Goal: Task Accomplishment & Management: Use online tool/utility

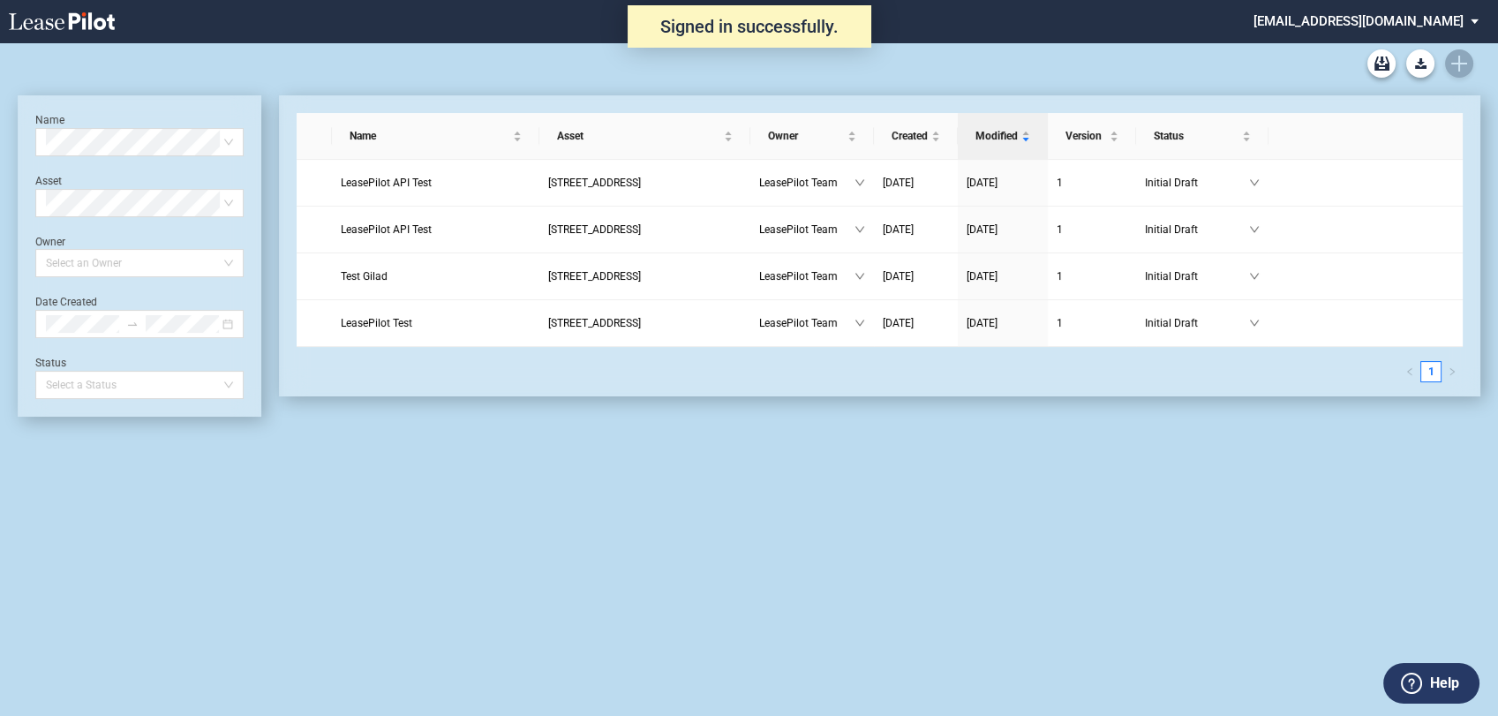
click at [1418, 27] on md-select "admin@leasepilot.co Change Password 2-Factor Authentication Admin Area Form Man…" at bounding box center [1372, 20] width 242 height 40
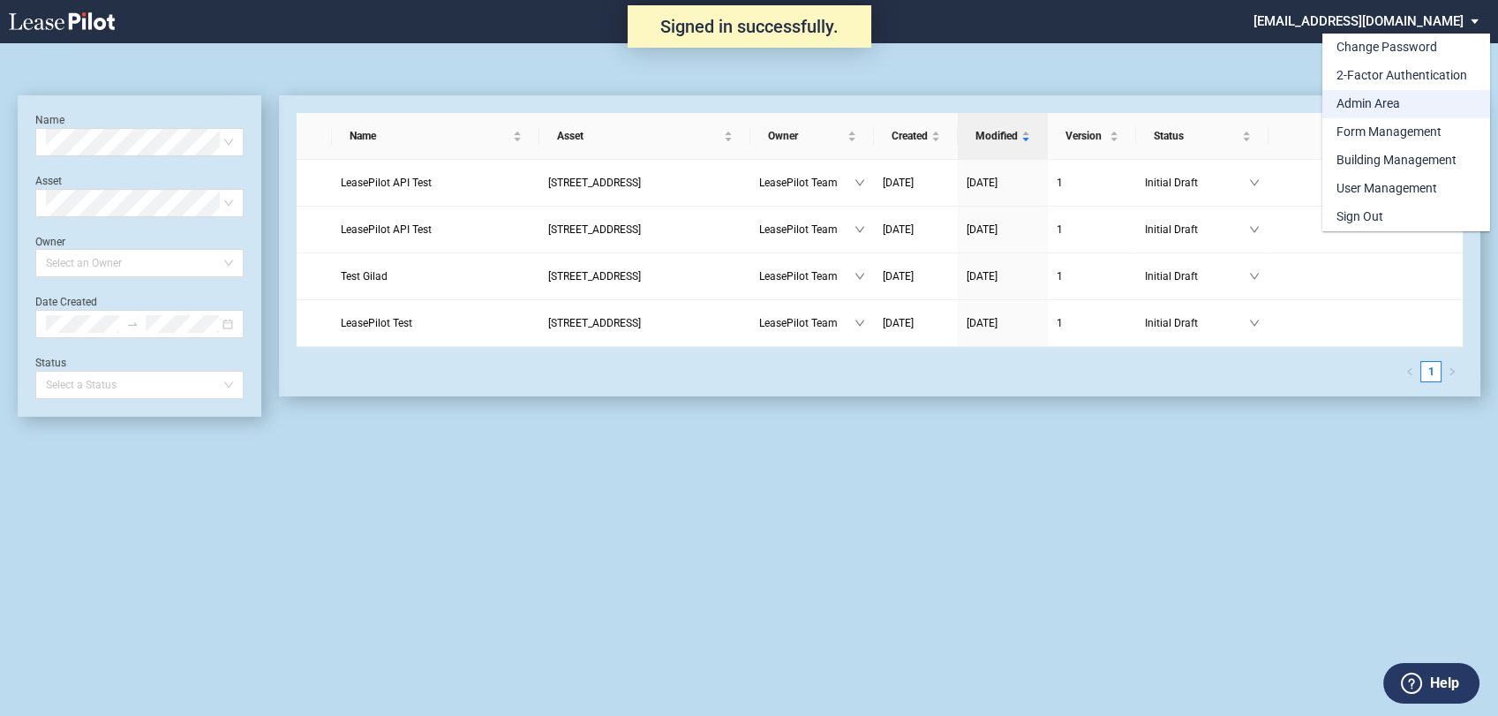
click at [1362, 109] on div "Admin Area" at bounding box center [1368, 104] width 64 height 18
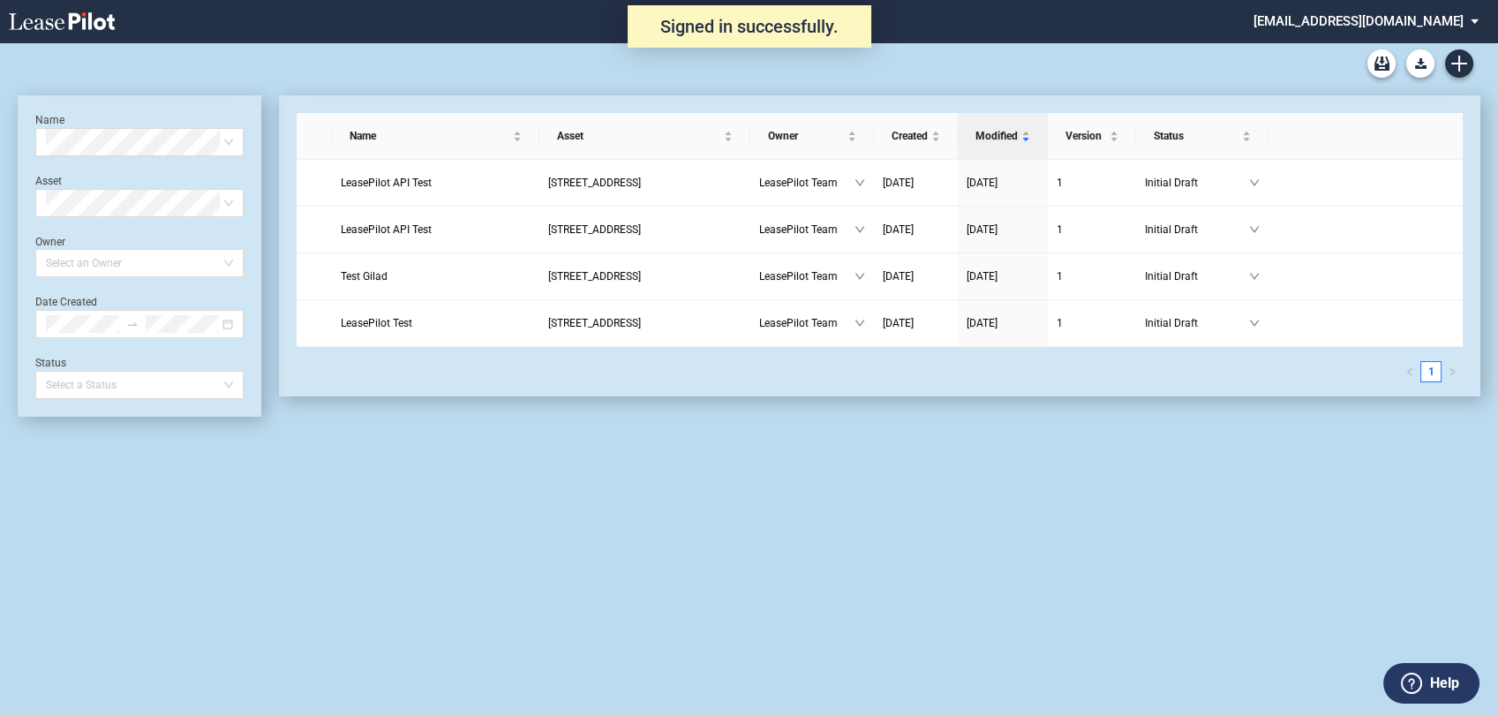
scroll to position [42, 0]
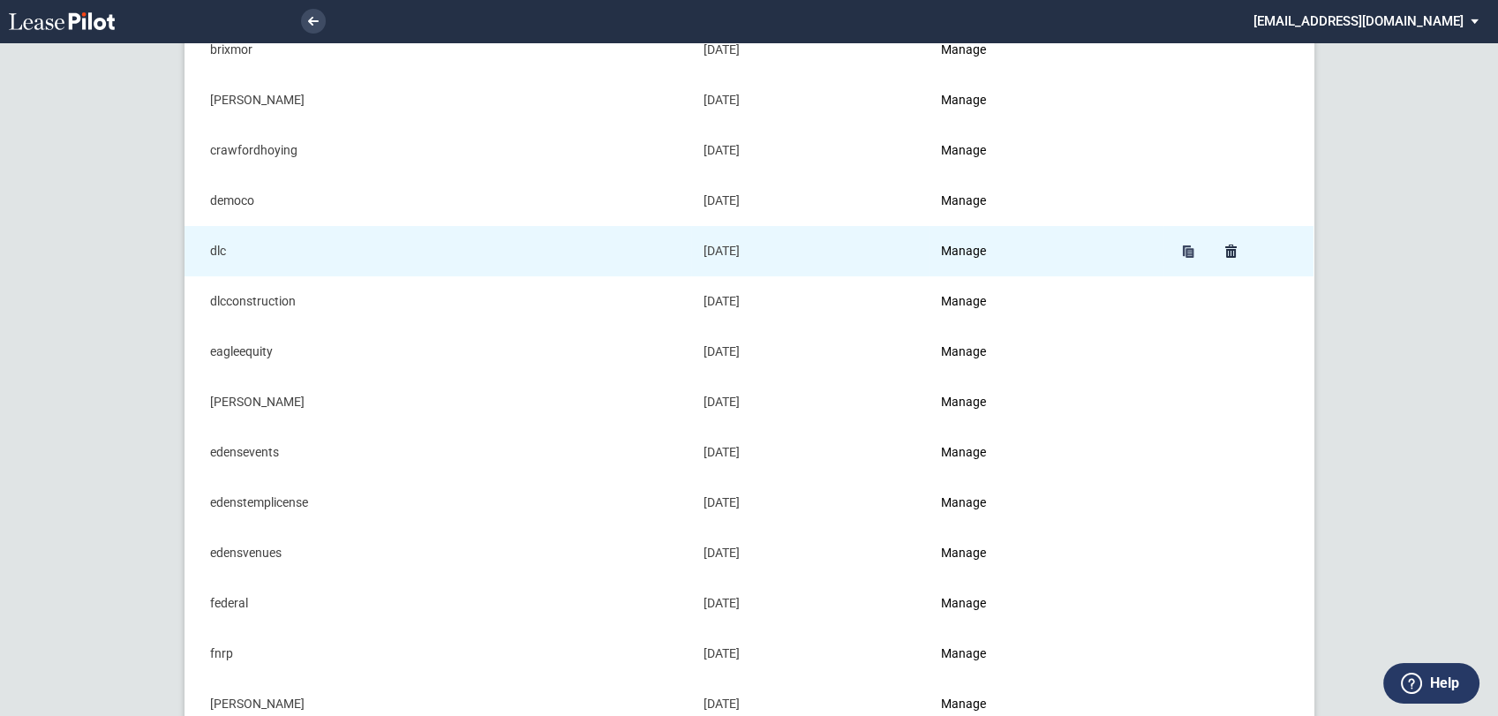
scroll to position [490, 0]
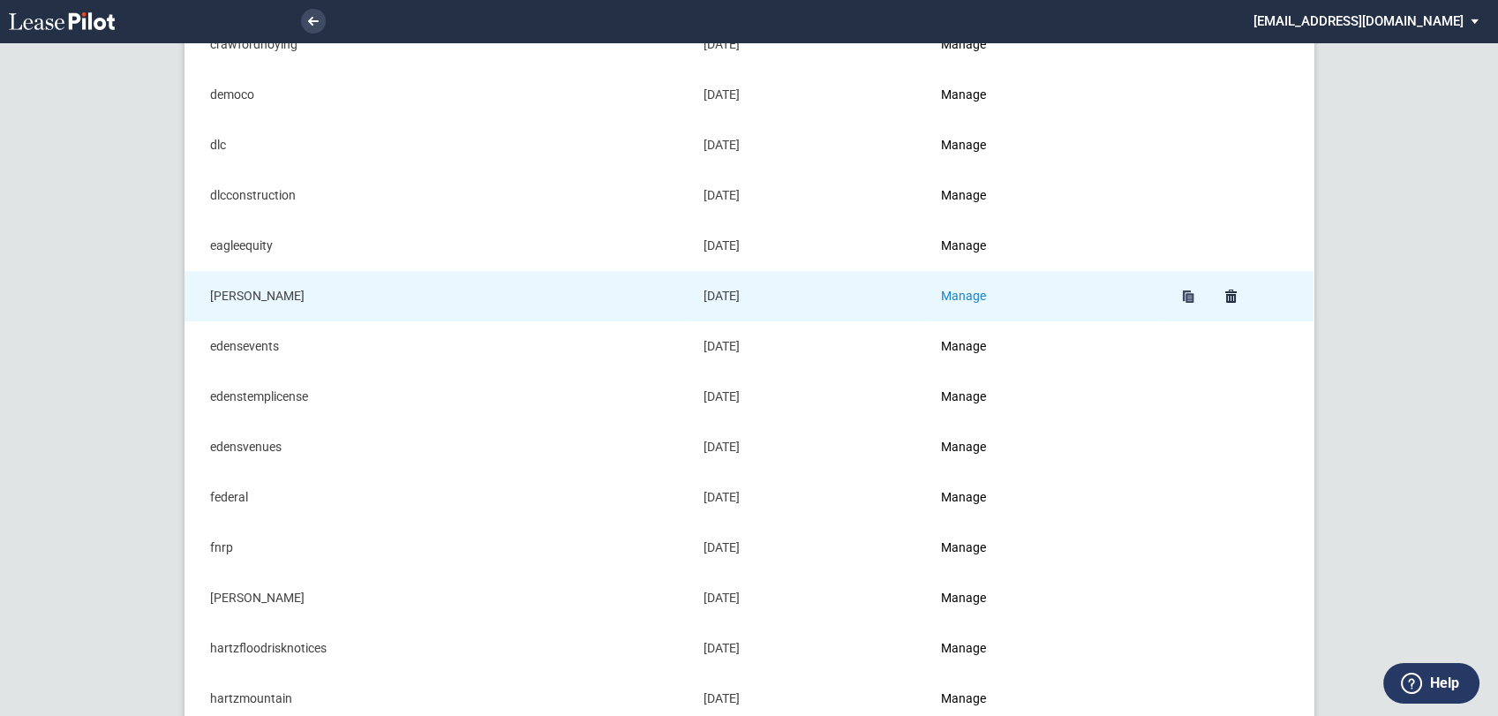
click at [968, 291] on link "Manage" at bounding box center [963, 296] width 45 height 14
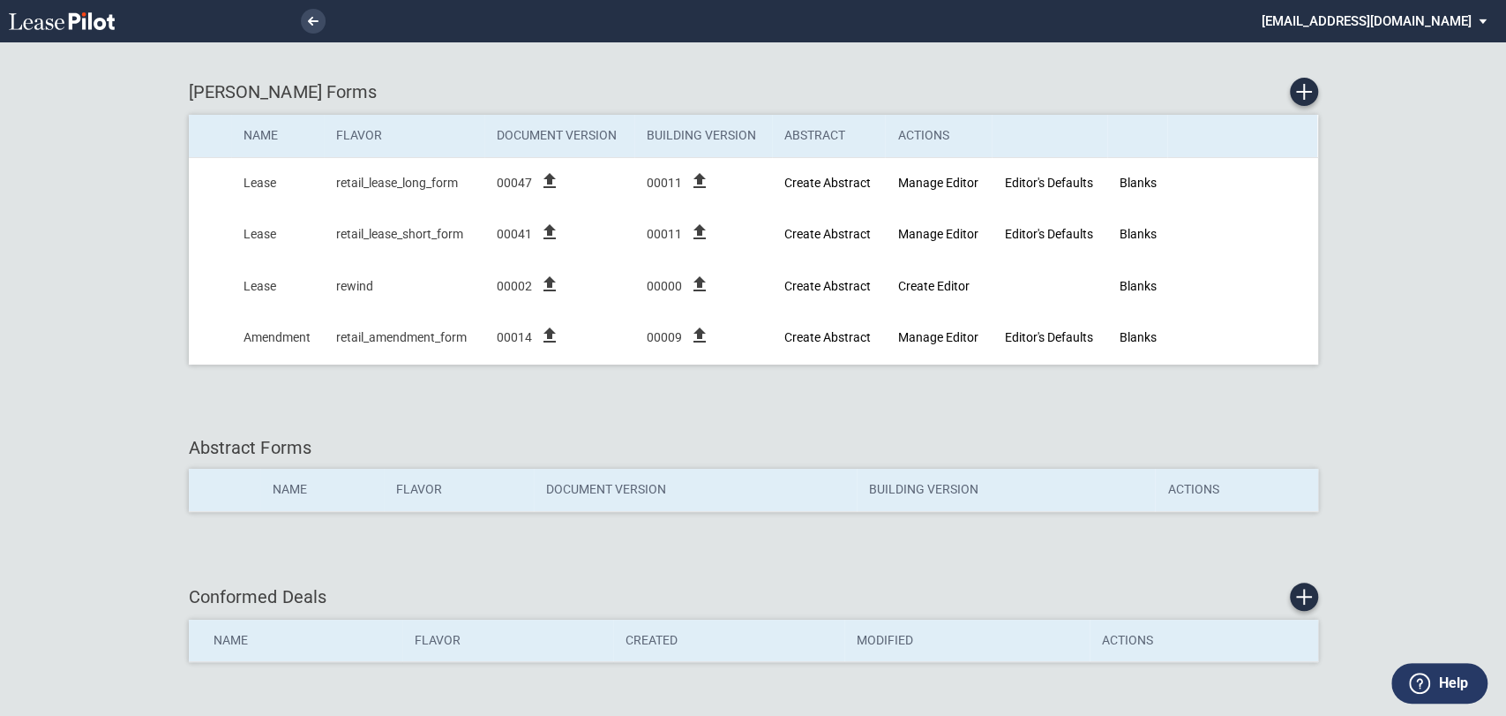
click at [494, 417] on div "Abstract Forms Name Flavor Document Version Building Version Actions" at bounding box center [754, 482] width 1130 height 130
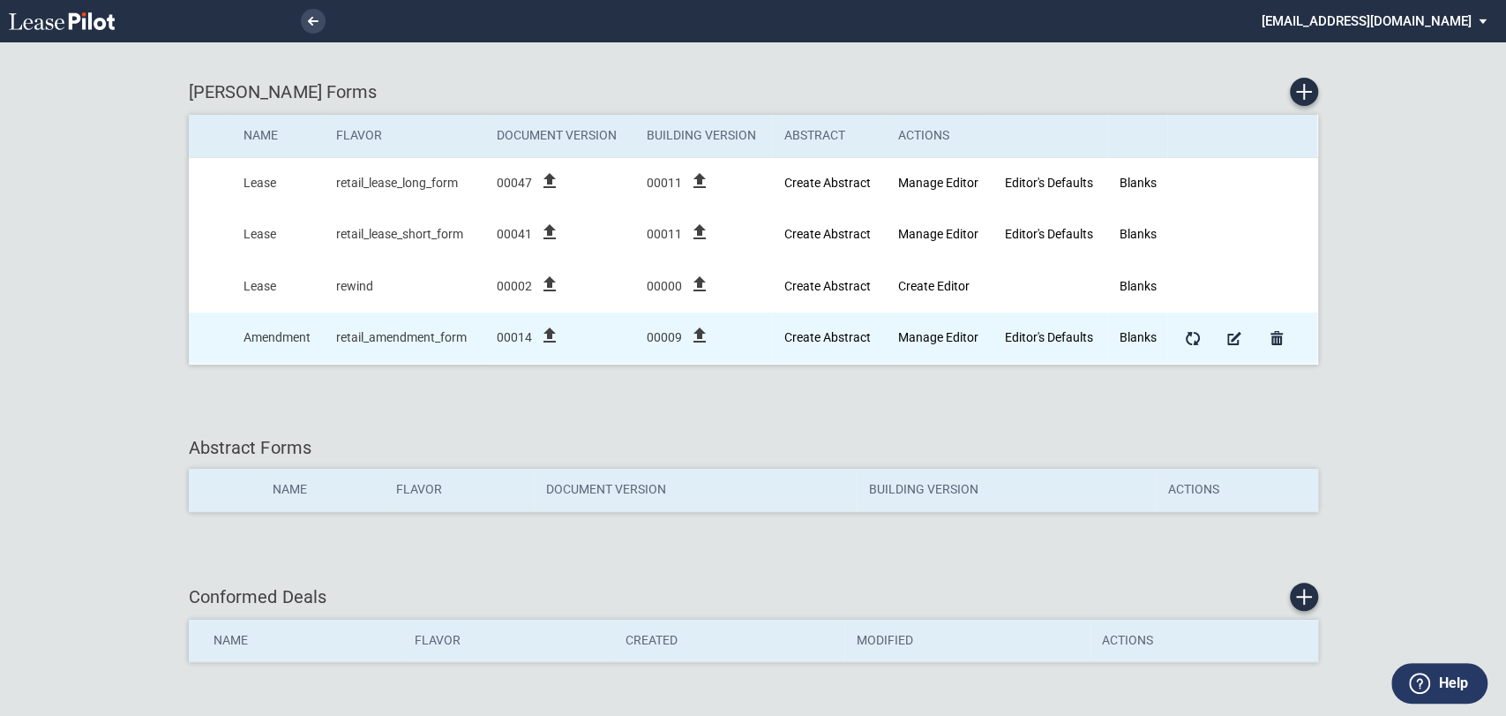
click at [549, 336] on icon "file_upload" at bounding box center [549, 335] width 21 height 21
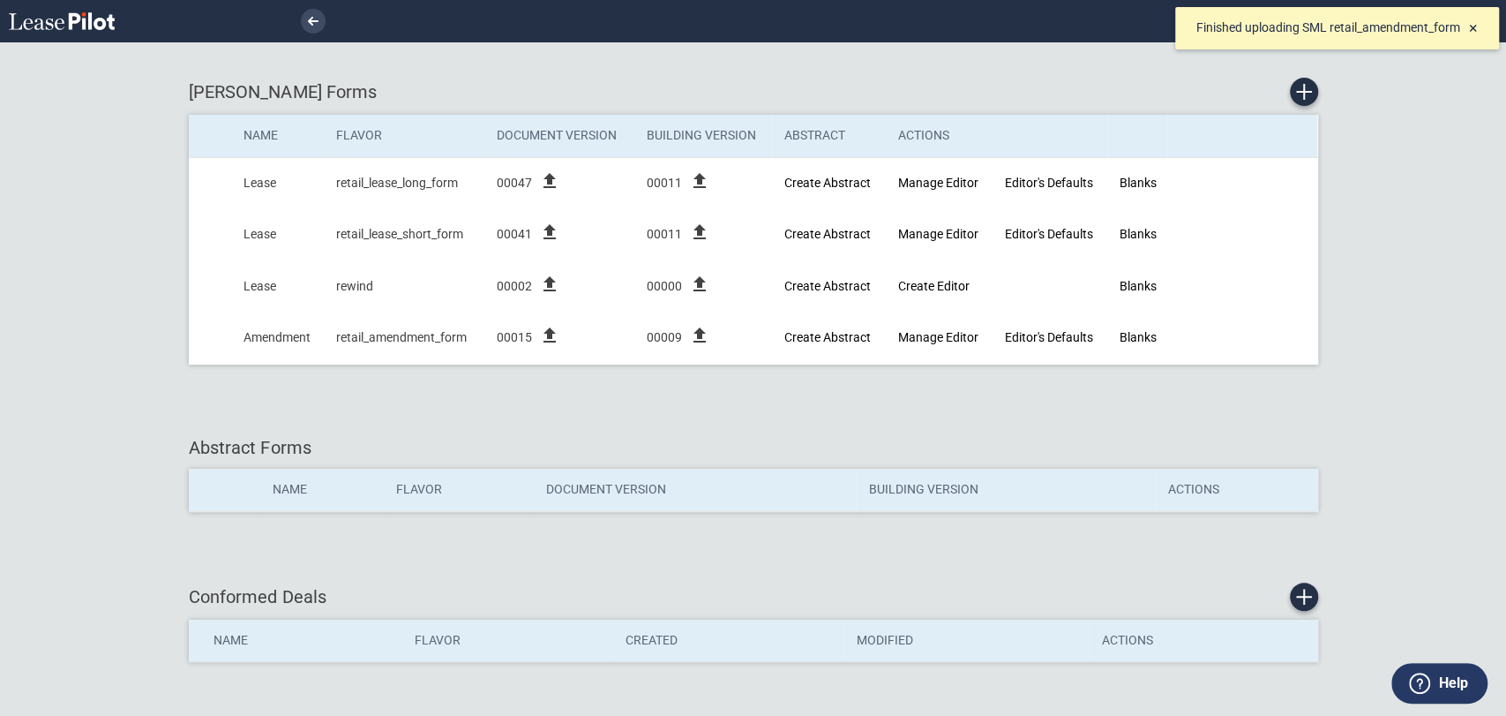
click at [1469, 29] on span "×" at bounding box center [1473, 28] width 9 height 19
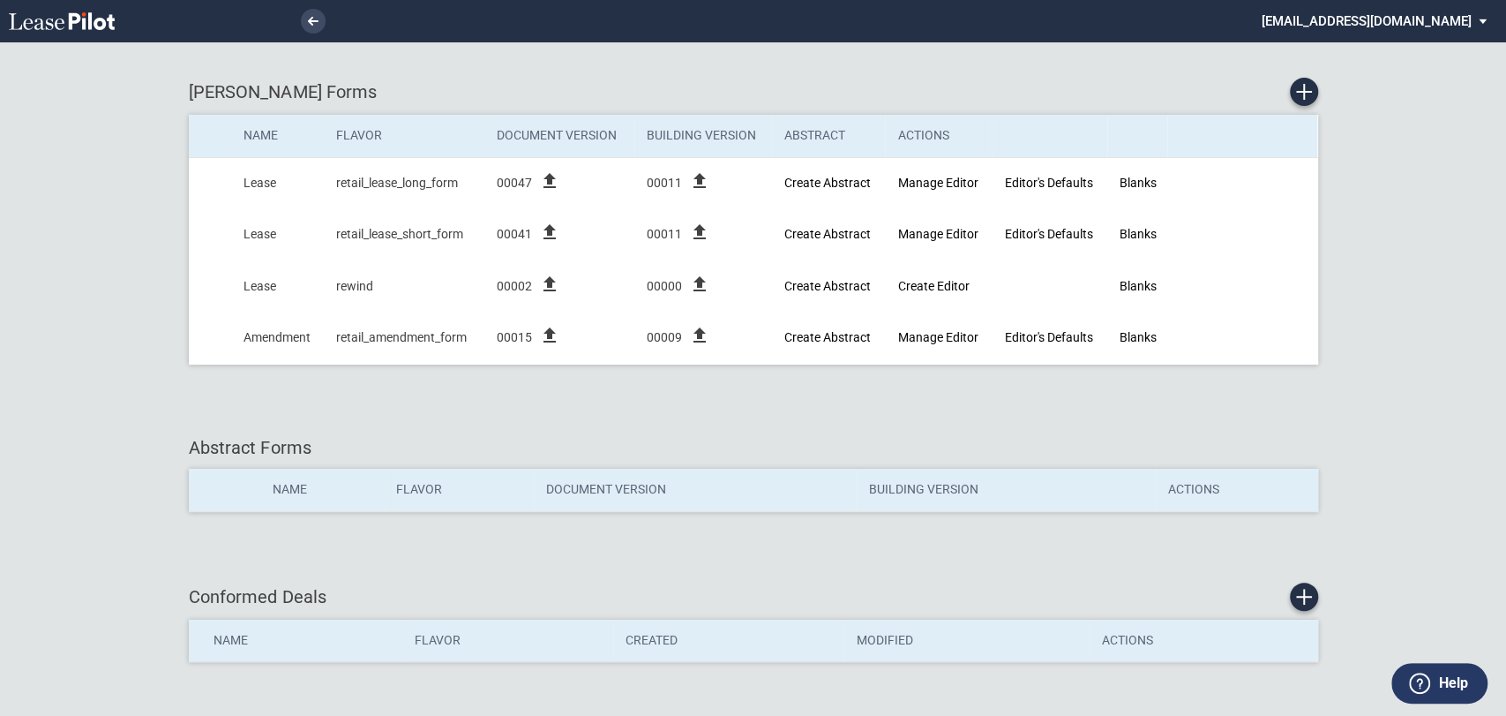
click at [1443, 28] on md-select "admin@leasepilot.co Change Password 2-Factor Authentication Admin Area Form Man…" at bounding box center [1381, 20] width 242 height 40
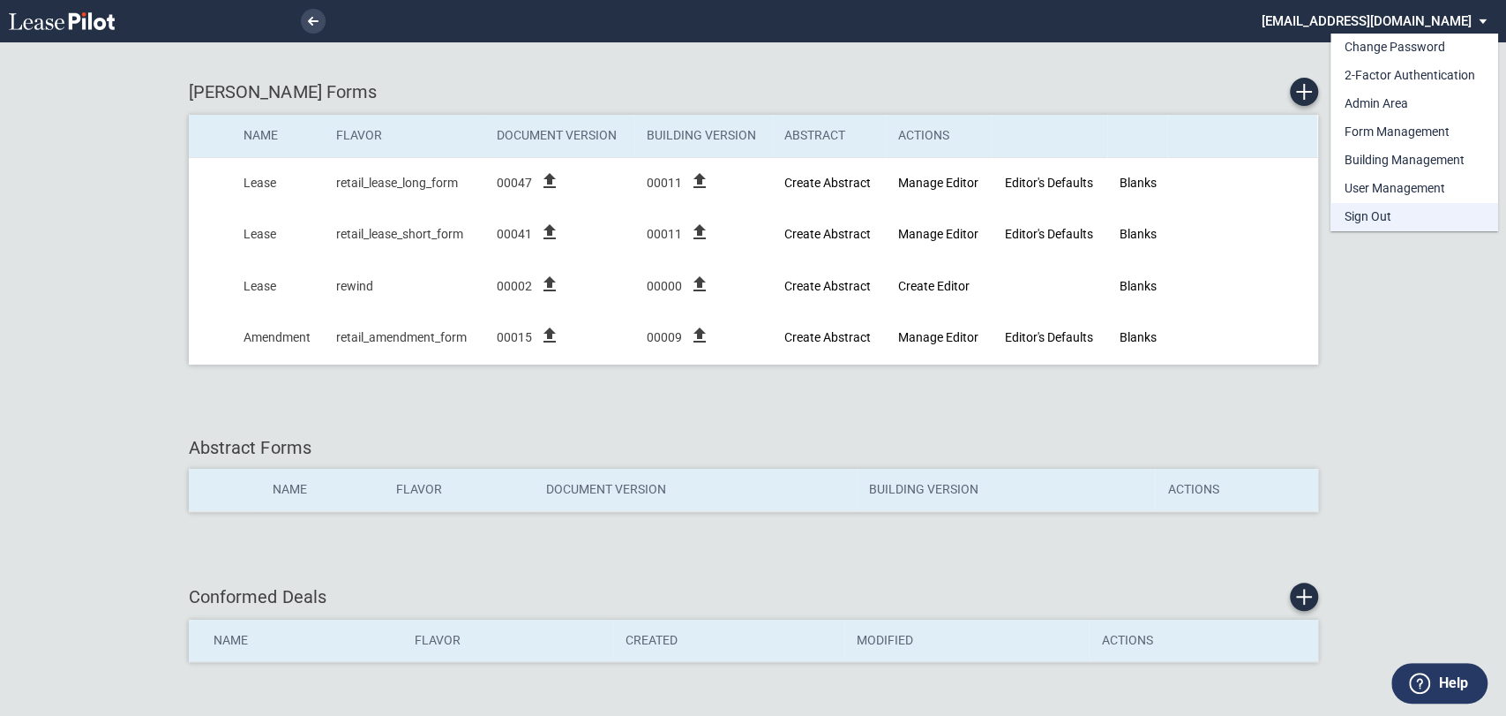
click at [1379, 216] on div "Sign Out" at bounding box center [1368, 217] width 47 height 18
